Goal: Information Seeking & Learning: Learn about a topic

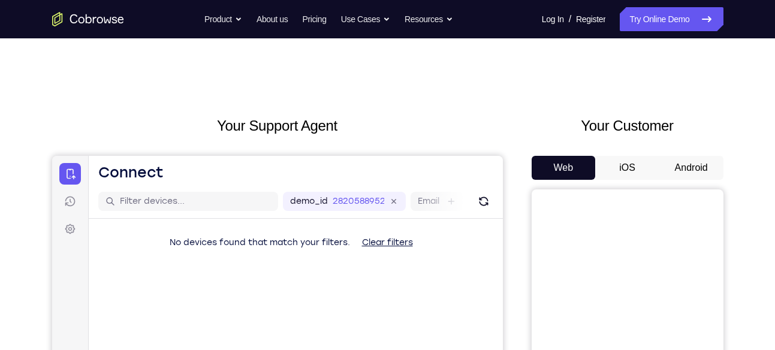
click at [683, 162] on button "Android" at bounding box center [691, 168] width 64 height 24
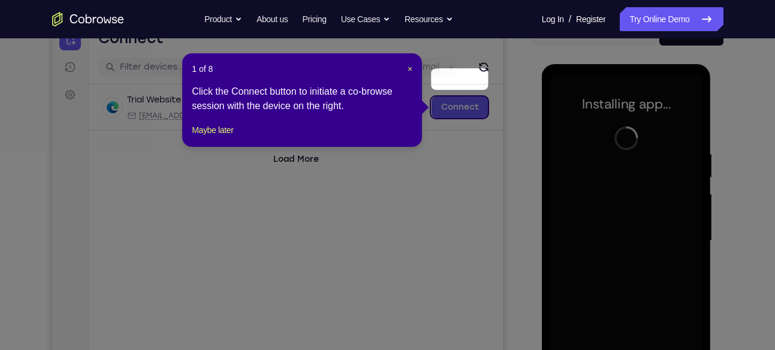
scroll to position [132, 0]
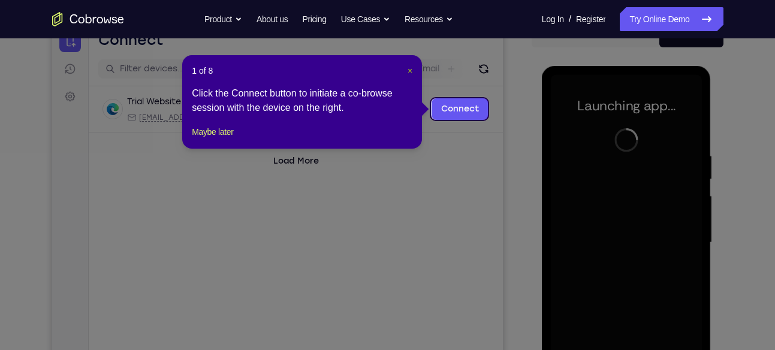
click at [409, 67] on span "×" at bounding box center [410, 71] width 5 height 10
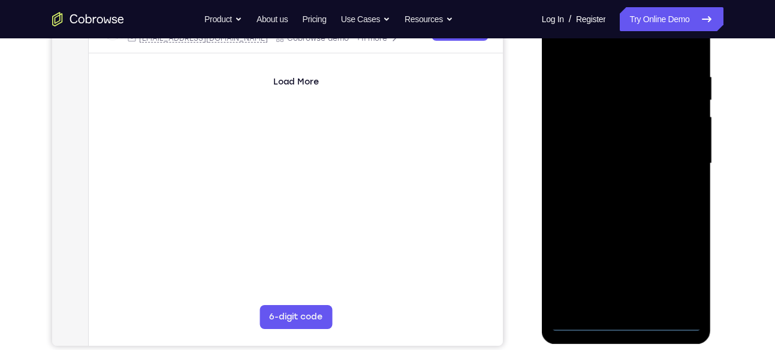
scroll to position [212, 0]
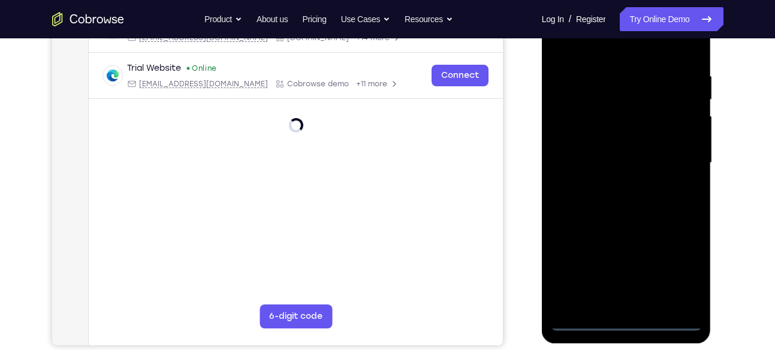
click at [625, 321] on div at bounding box center [626, 163] width 151 height 336
click at [680, 269] on div at bounding box center [626, 163] width 151 height 336
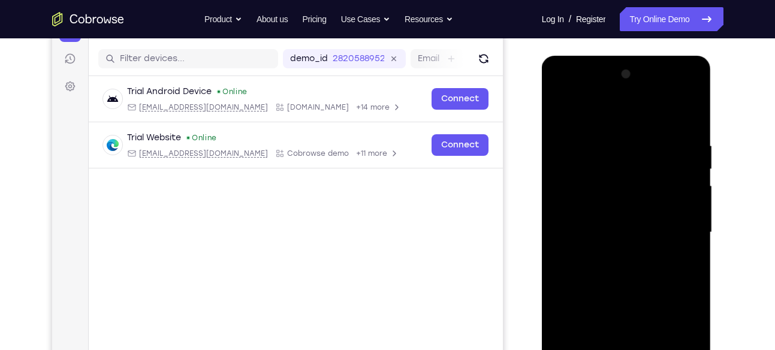
scroll to position [142, 0]
click at [609, 109] on div at bounding box center [626, 233] width 151 height 336
click at [673, 225] on div at bounding box center [626, 233] width 151 height 336
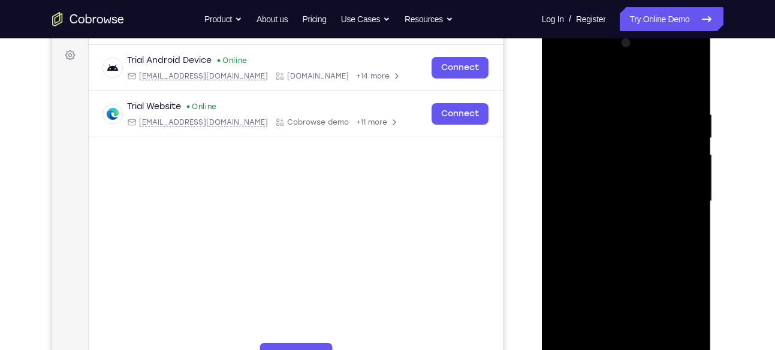
scroll to position [174, 0]
click at [615, 222] on div at bounding box center [626, 201] width 151 height 336
click at [597, 186] on div at bounding box center [626, 201] width 151 height 336
click at [601, 170] on div at bounding box center [626, 201] width 151 height 336
click at [607, 202] on div at bounding box center [626, 201] width 151 height 336
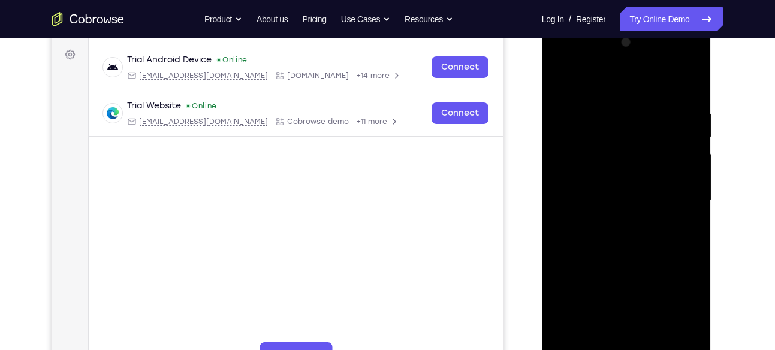
click at [612, 239] on div at bounding box center [626, 201] width 151 height 336
click at [627, 234] on div at bounding box center [626, 201] width 151 height 336
click at [621, 251] on div at bounding box center [626, 201] width 151 height 336
click at [609, 105] on div at bounding box center [626, 201] width 151 height 336
click at [659, 155] on div at bounding box center [626, 201] width 151 height 336
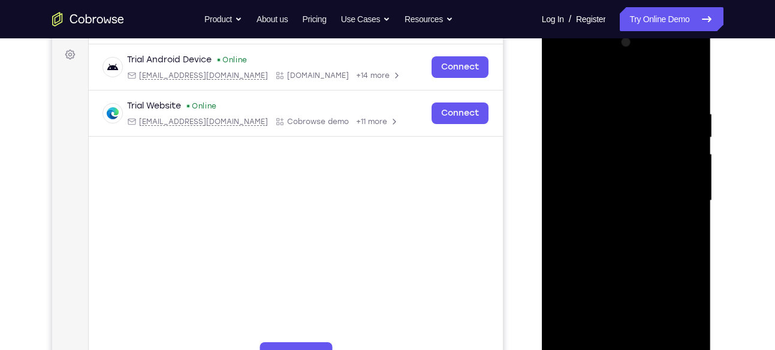
click at [682, 156] on div at bounding box center [626, 201] width 151 height 336
click at [691, 168] on div at bounding box center [626, 201] width 151 height 336
click at [688, 86] on div at bounding box center [626, 201] width 151 height 336
click at [688, 83] on div at bounding box center [626, 201] width 151 height 336
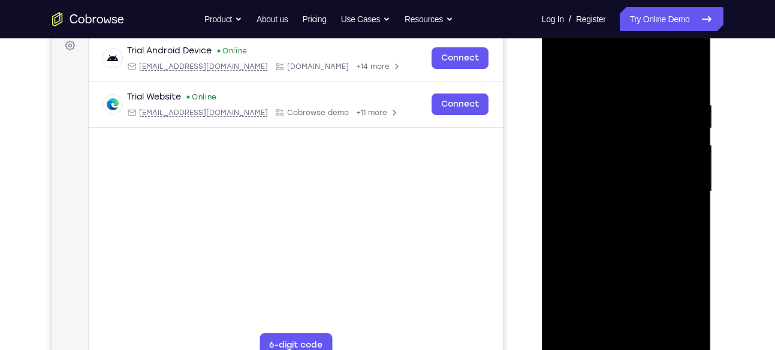
scroll to position [171, 0]
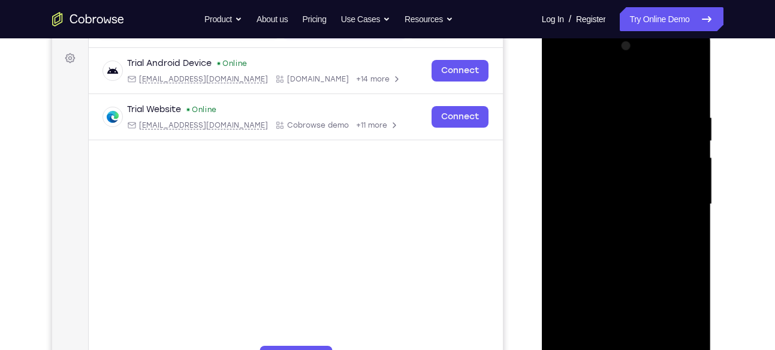
click at [690, 87] on div at bounding box center [626, 205] width 151 height 336
click at [688, 87] on div at bounding box center [626, 205] width 151 height 336
click at [688, 86] on div at bounding box center [626, 205] width 151 height 336
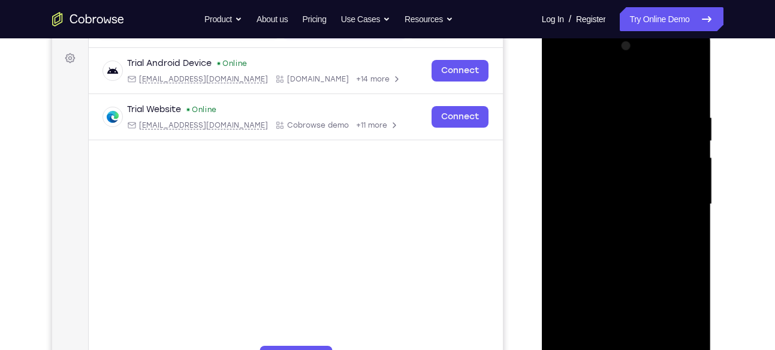
click at [688, 86] on div at bounding box center [626, 205] width 151 height 336
click at [564, 81] on div at bounding box center [626, 205] width 151 height 336
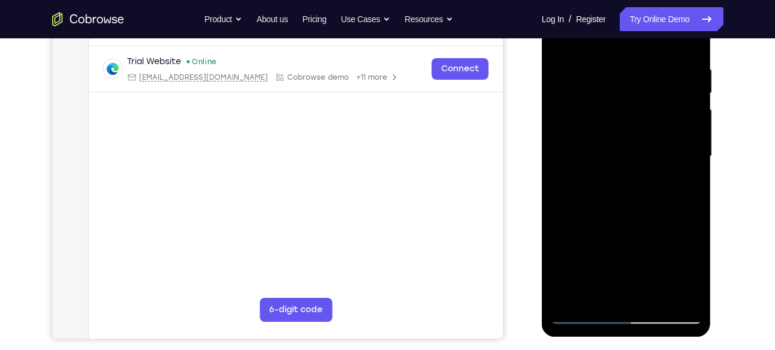
scroll to position [221, 0]
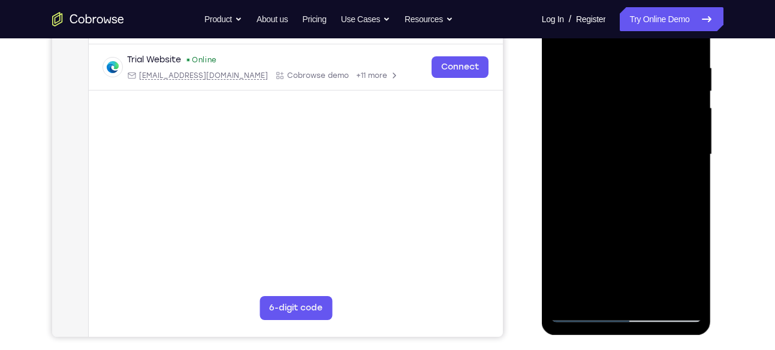
click at [658, 293] on div at bounding box center [626, 155] width 151 height 336
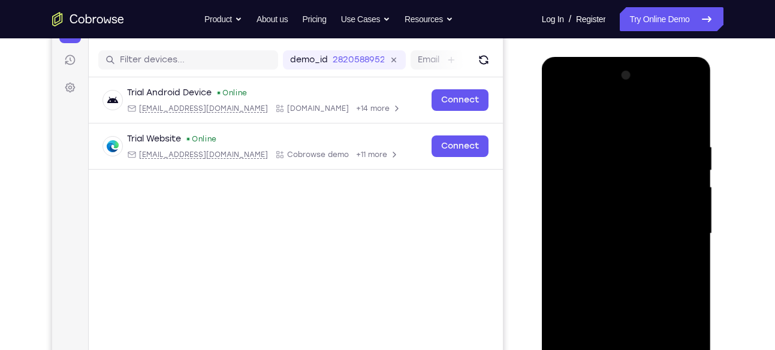
scroll to position [136, 0]
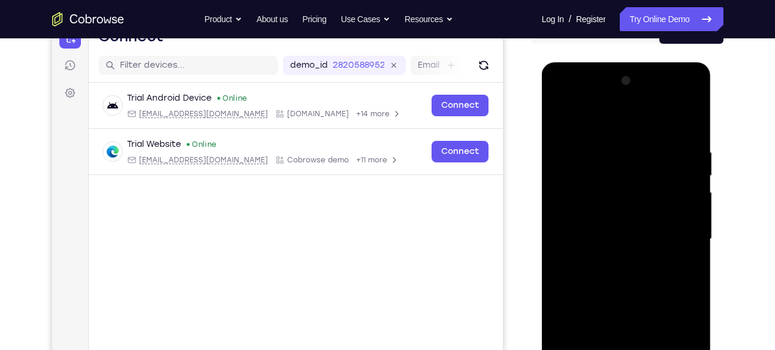
click at [562, 119] on div at bounding box center [626, 239] width 151 height 336
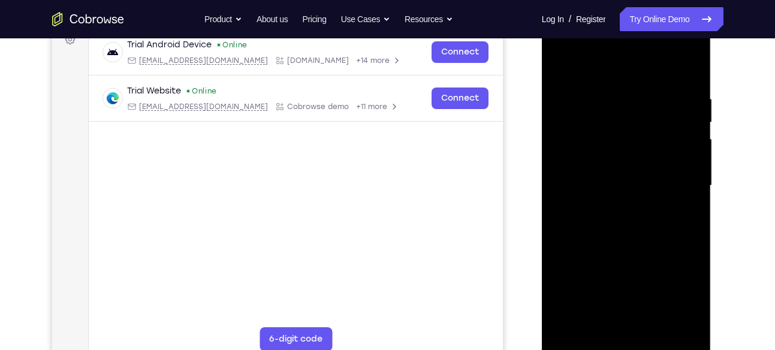
scroll to position [212, 0]
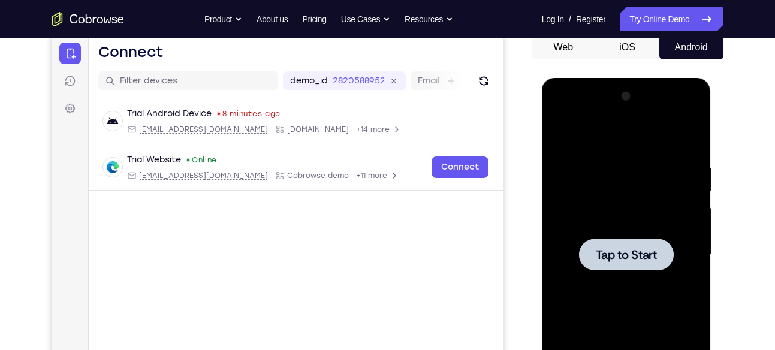
scroll to position [121, 0]
